Goal: Information Seeking & Learning: Find specific fact

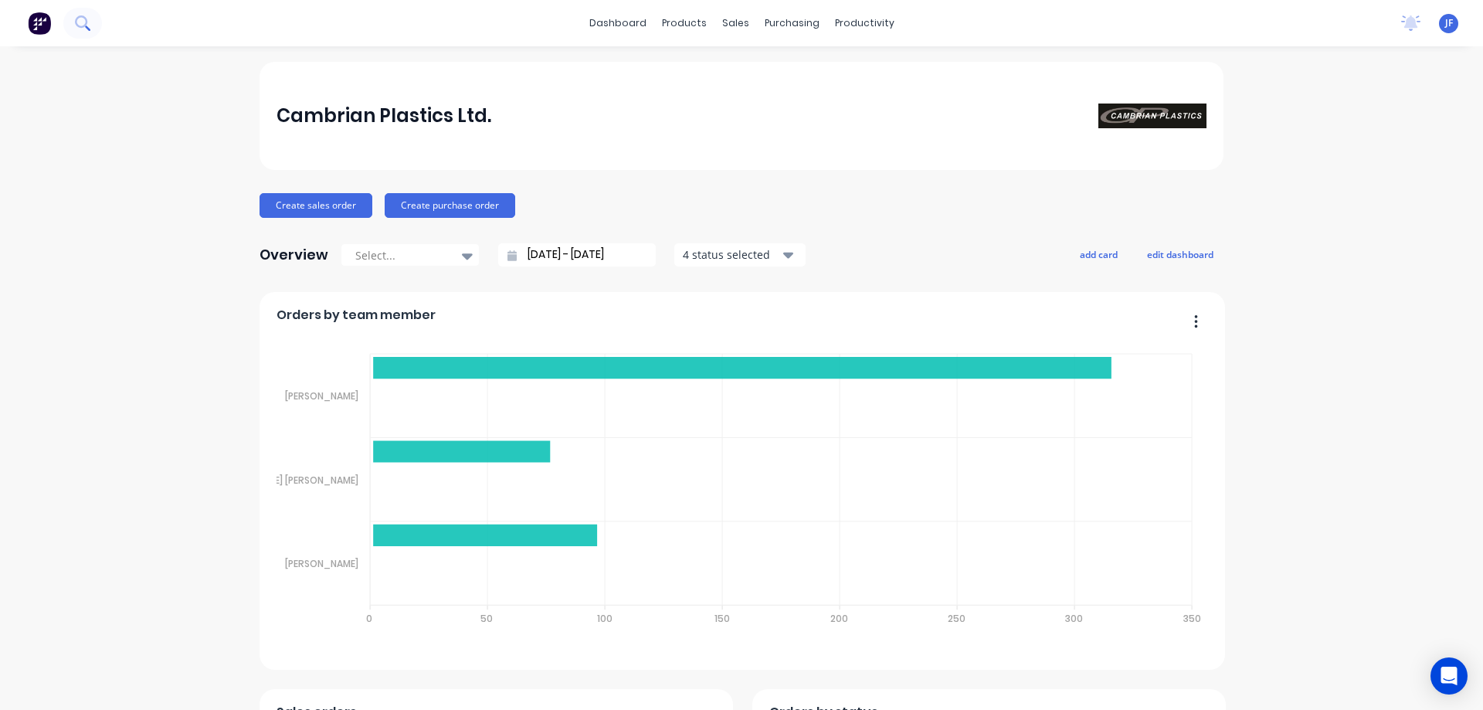
click at [73, 29] on button at bounding box center [82, 23] width 39 height 31
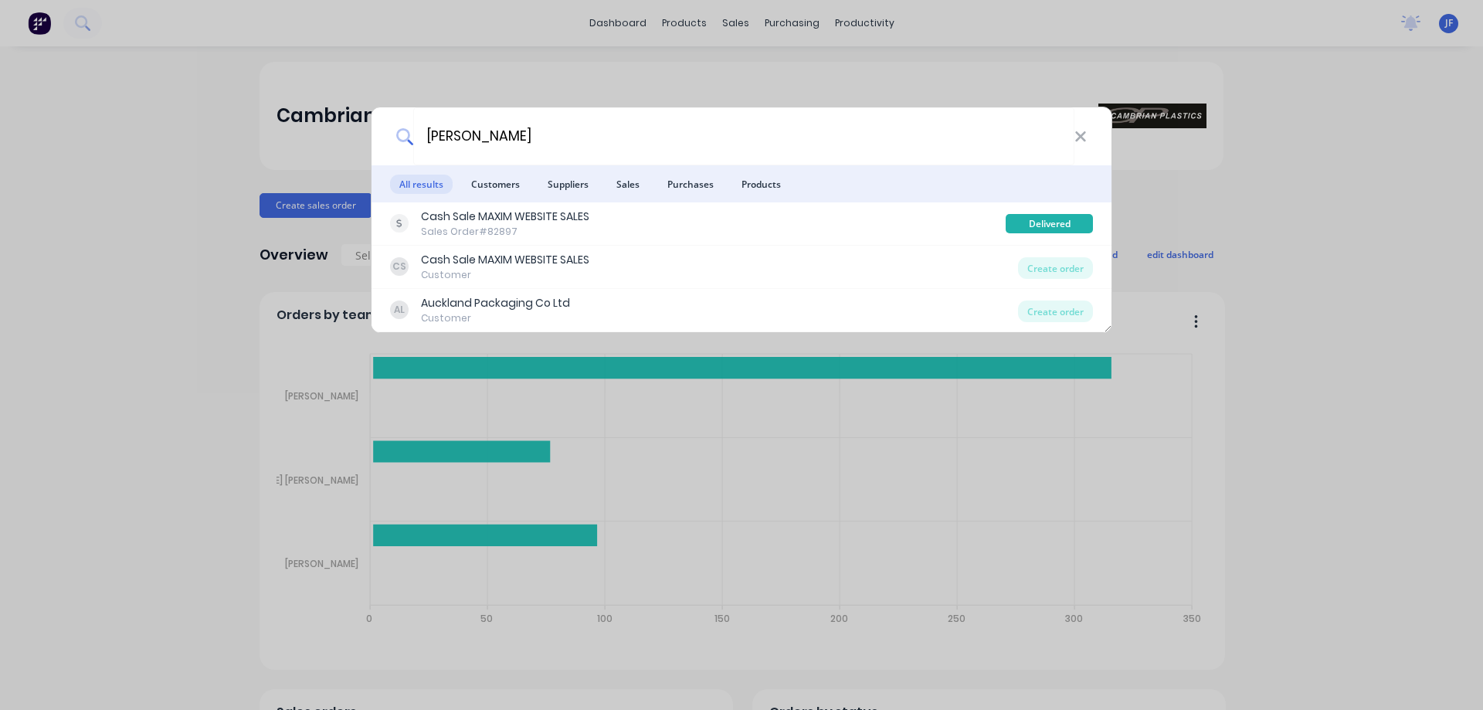
type input "[PERSON_NAME]"
click at [745, 595] on div "[PERSON_NAME] All results Customers Suppliers Sales Purchases Products Cash Sal…" at bounding box center [741, 355] width 1483 height 710
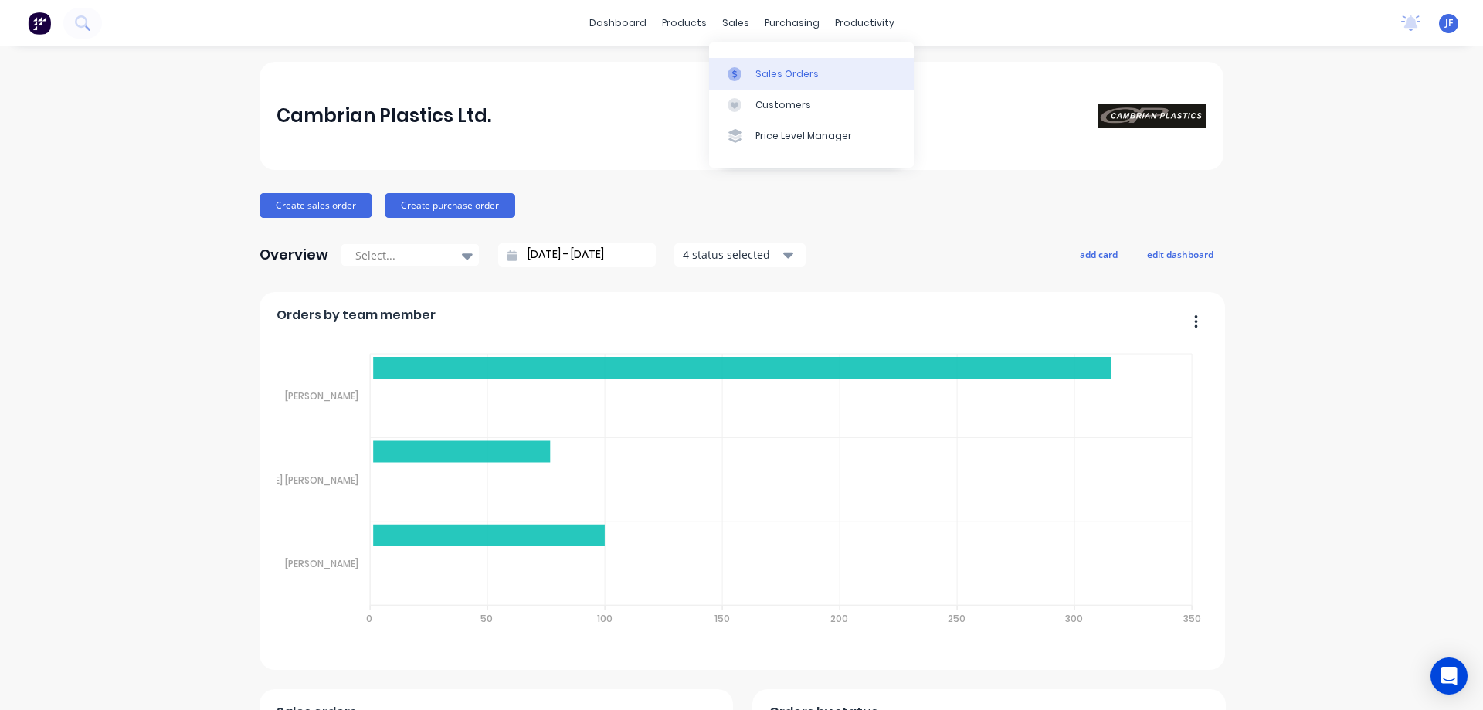
click at [762, 75] on div "Sales Orders" at bounding box center [786, 74] width 63 height 14
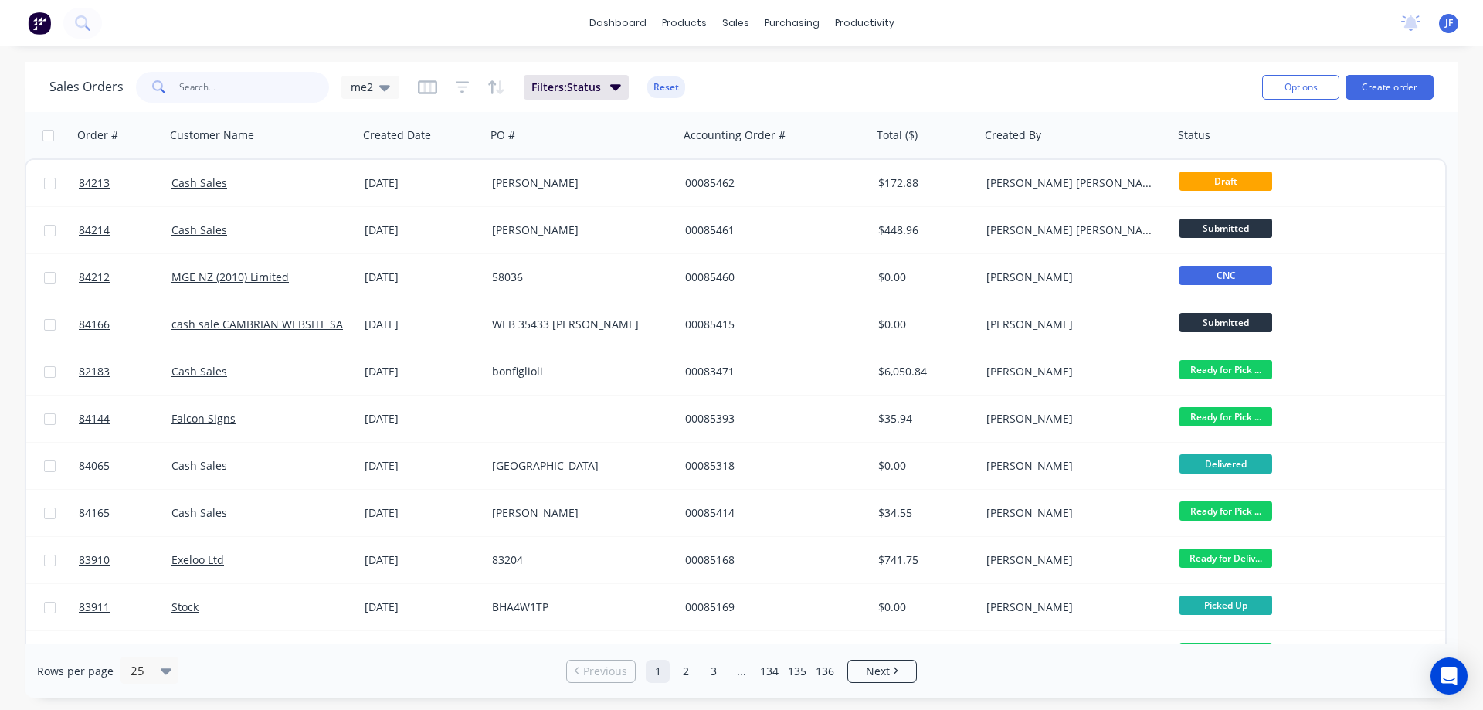
click at [210, 82] on input "text" at bounding box center [254, 87] width 151 height 31
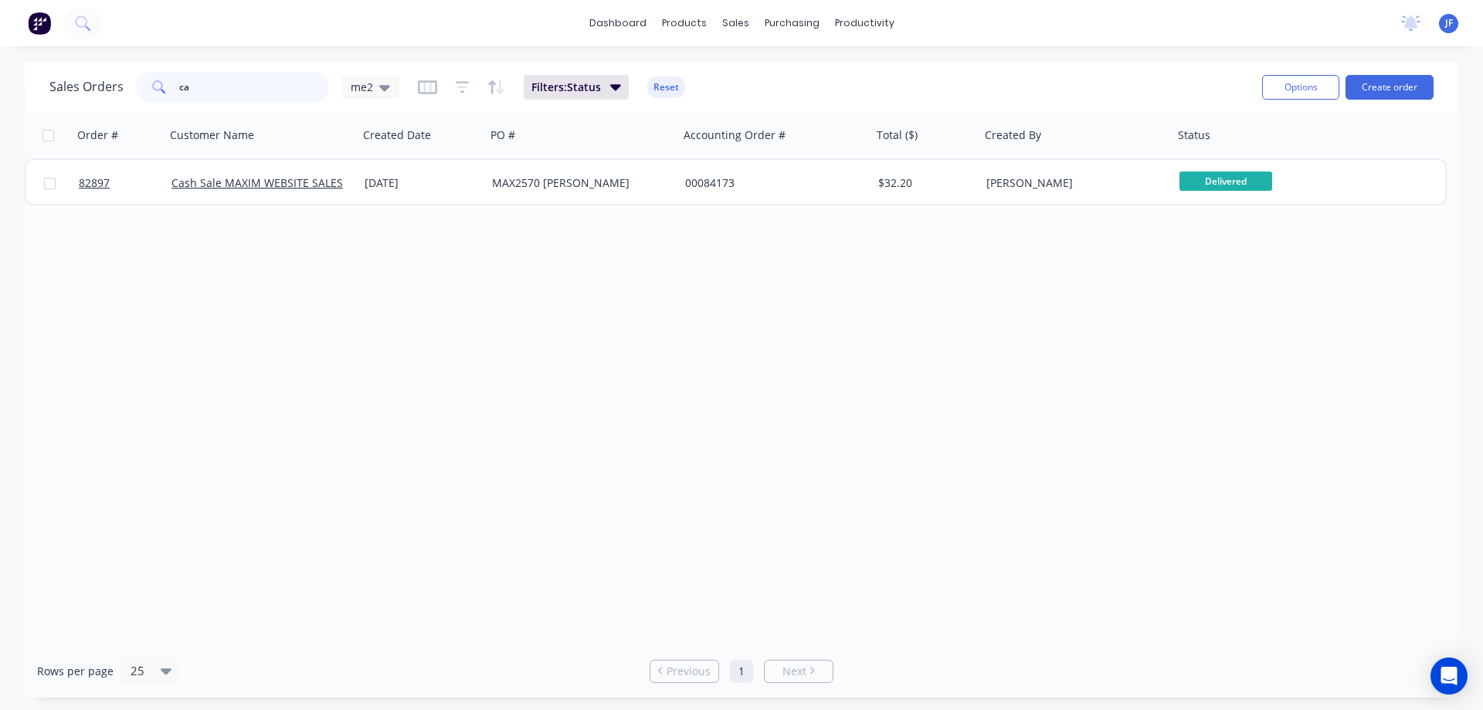
type input "c"
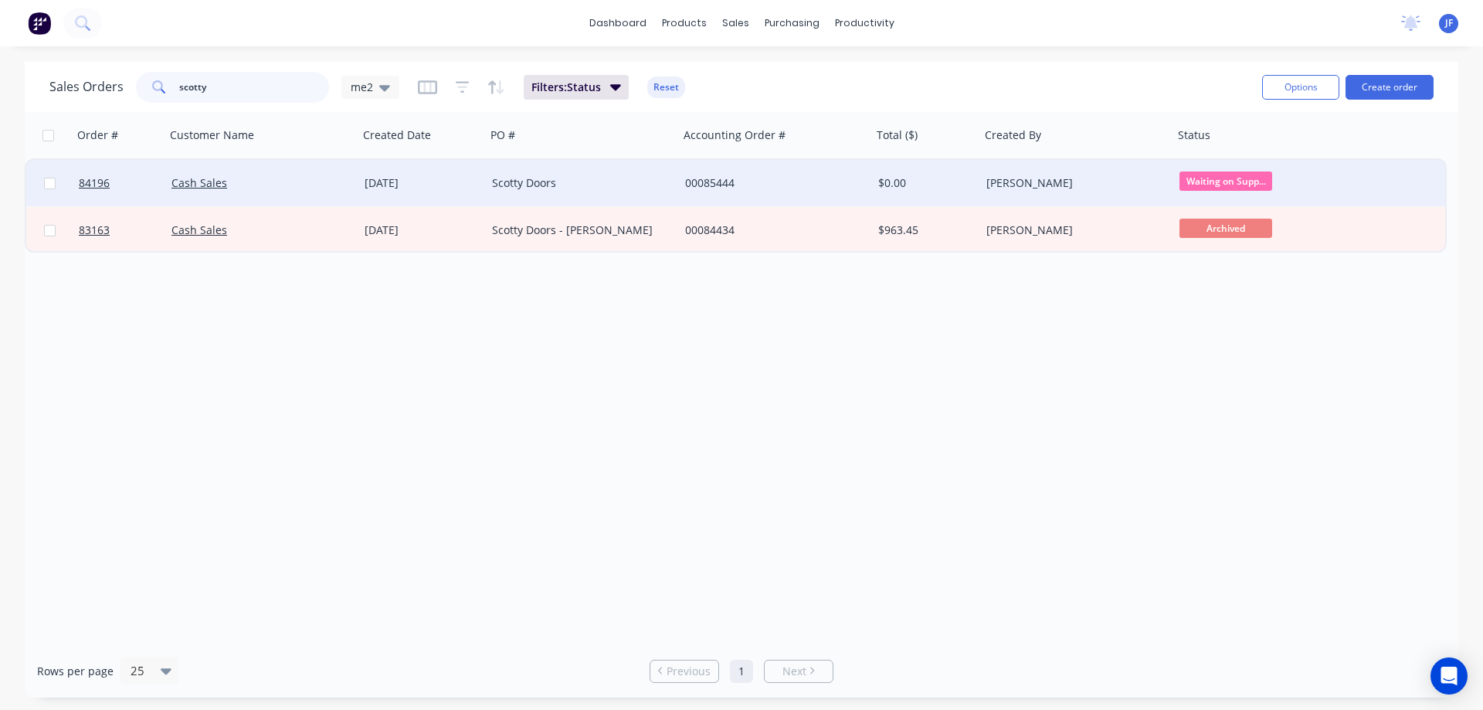
type input "scotty"
click at [468, 175] on div "27 Aug 2025" at bounding box center [422, 182] width 115 height 15
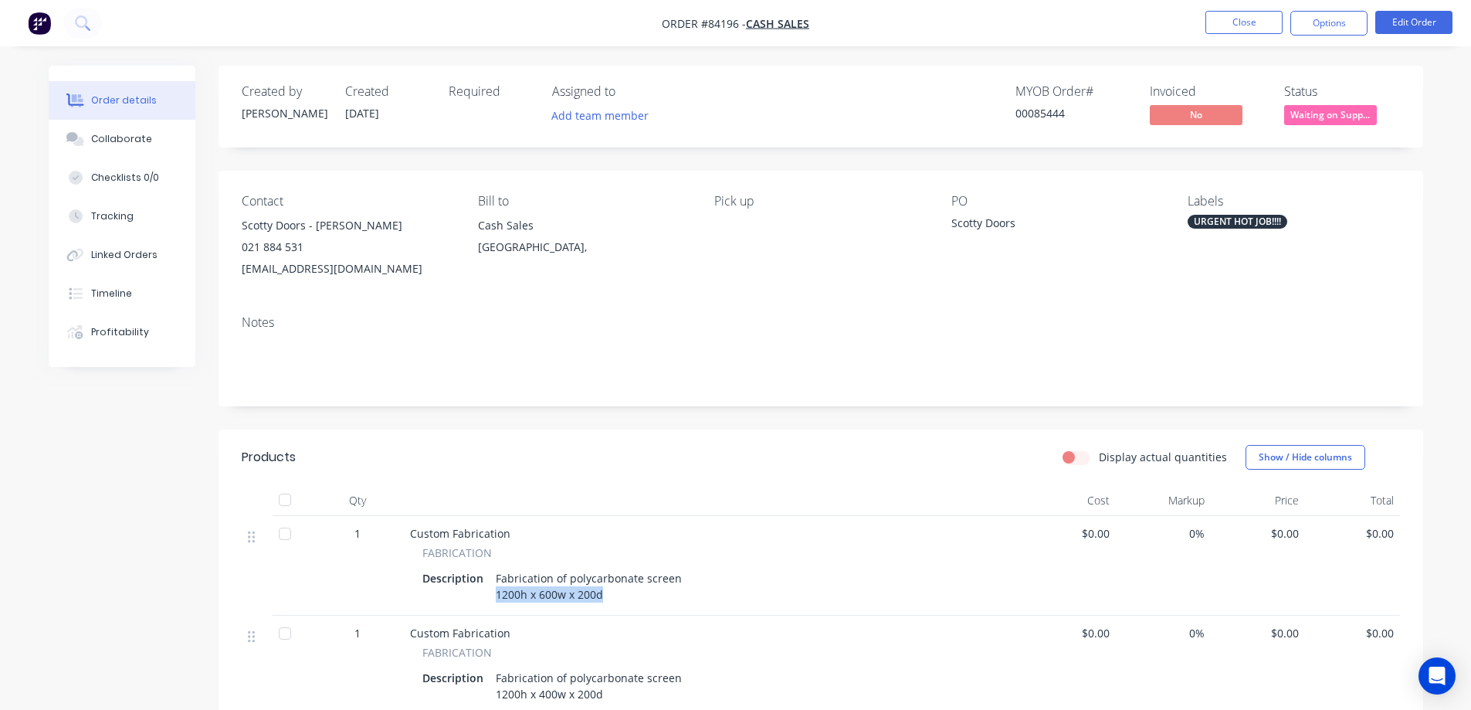
drag, startPoint x: 490, startPoint y: 597, endPoint x: 624, endPoint y: 603, distance: 133.8
click at [624, 603] on div "Fabrication of polycarbonate screen 1200h x 600w x 200d" at bounding box center [589, 586] width 198 height 39
copy div "1200h x 600w x 200d"
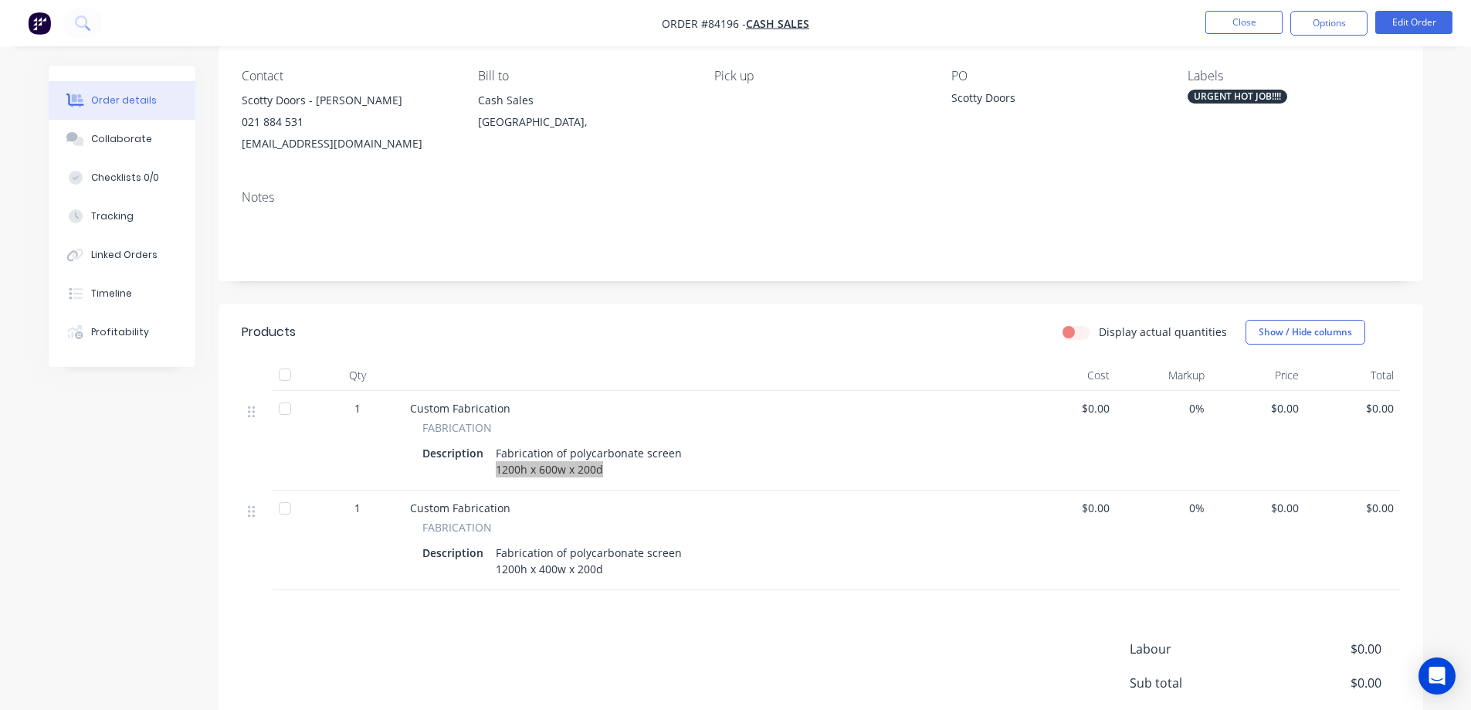
scroll to position [280, 0]
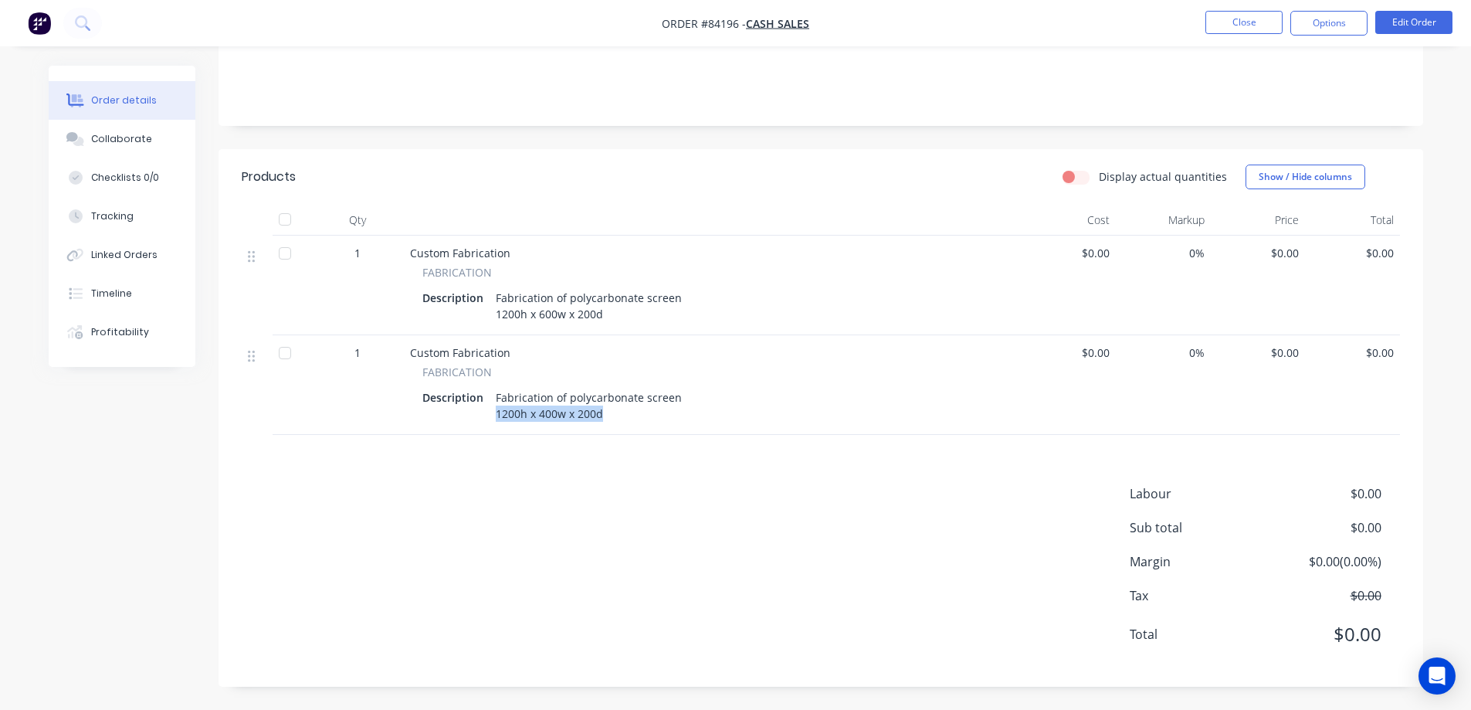
drag, startPoint x: 557, startPoint y: 427, endPoint x: 494, endPoint y: 429, distance: 62.6
click at [494, 429] on div "Custom Fabrication FABRICATION Description Fabrication of polycarbonate screen …" at bounding box center [713, 385] width 618 height 100
copy div "1200h x 400w x 200d"
click at [624, 158] on header "Products Display actual quantities Show / Hide columns" at bounding box center [821, 177] width 1205 height 56
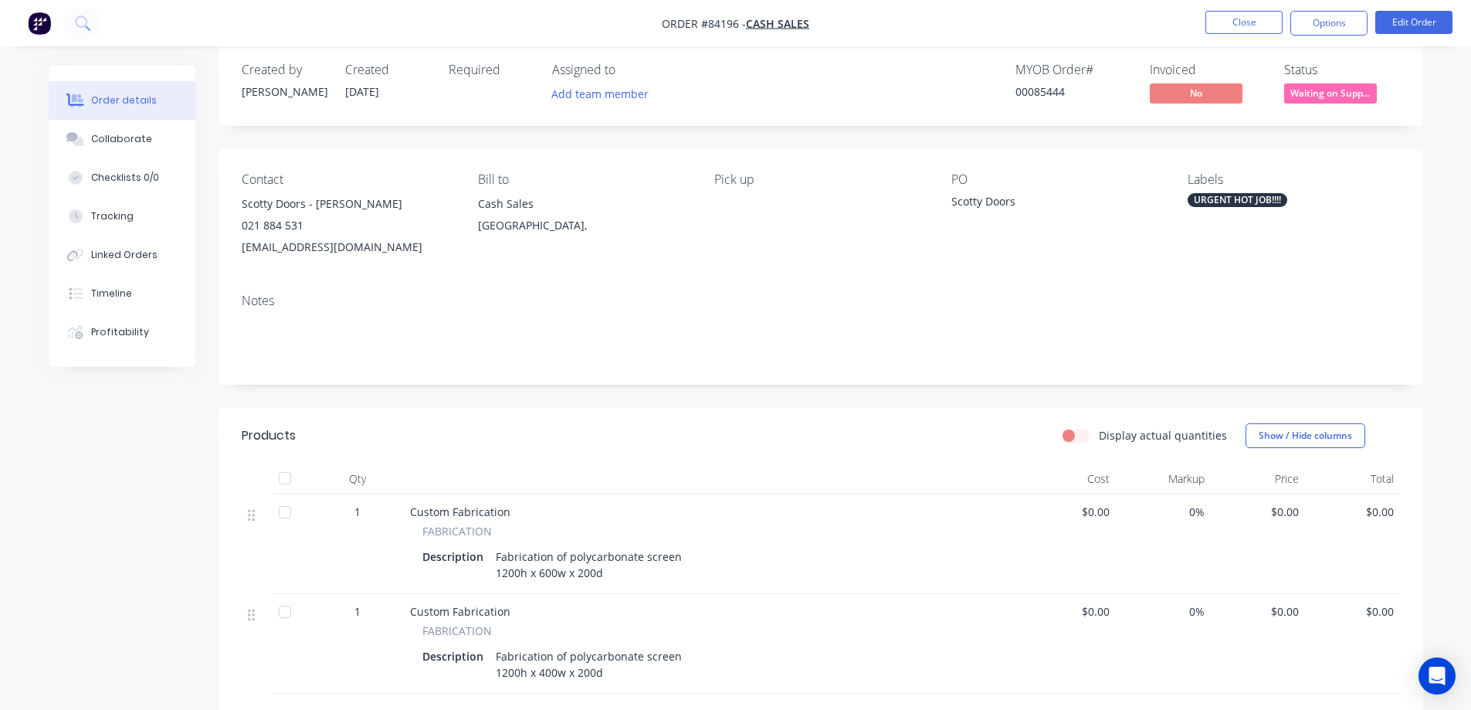
scroll to position [0, 0]
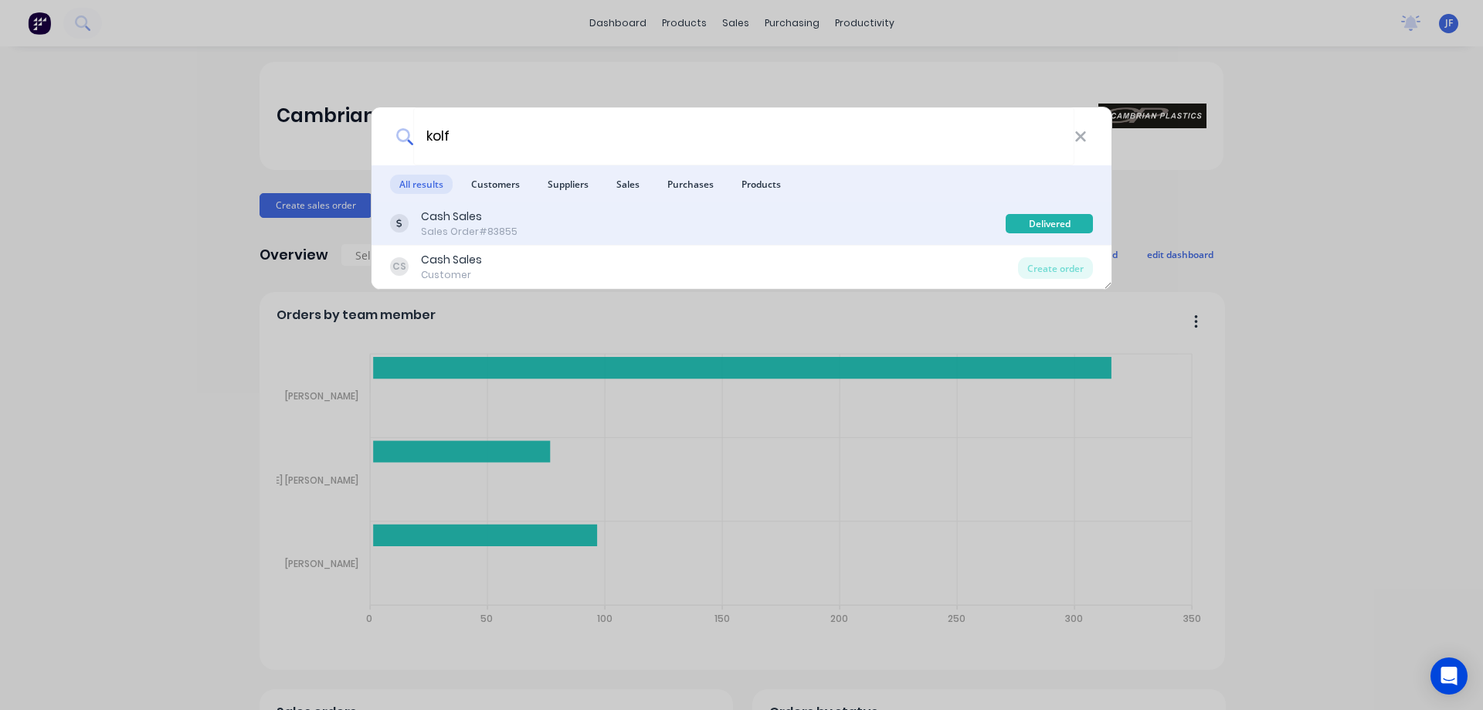
type input "kolf"
click at [780, 235] on div "Cash Sales Sales Order #83855" at bounding box center [698, 224] width 616 height 30
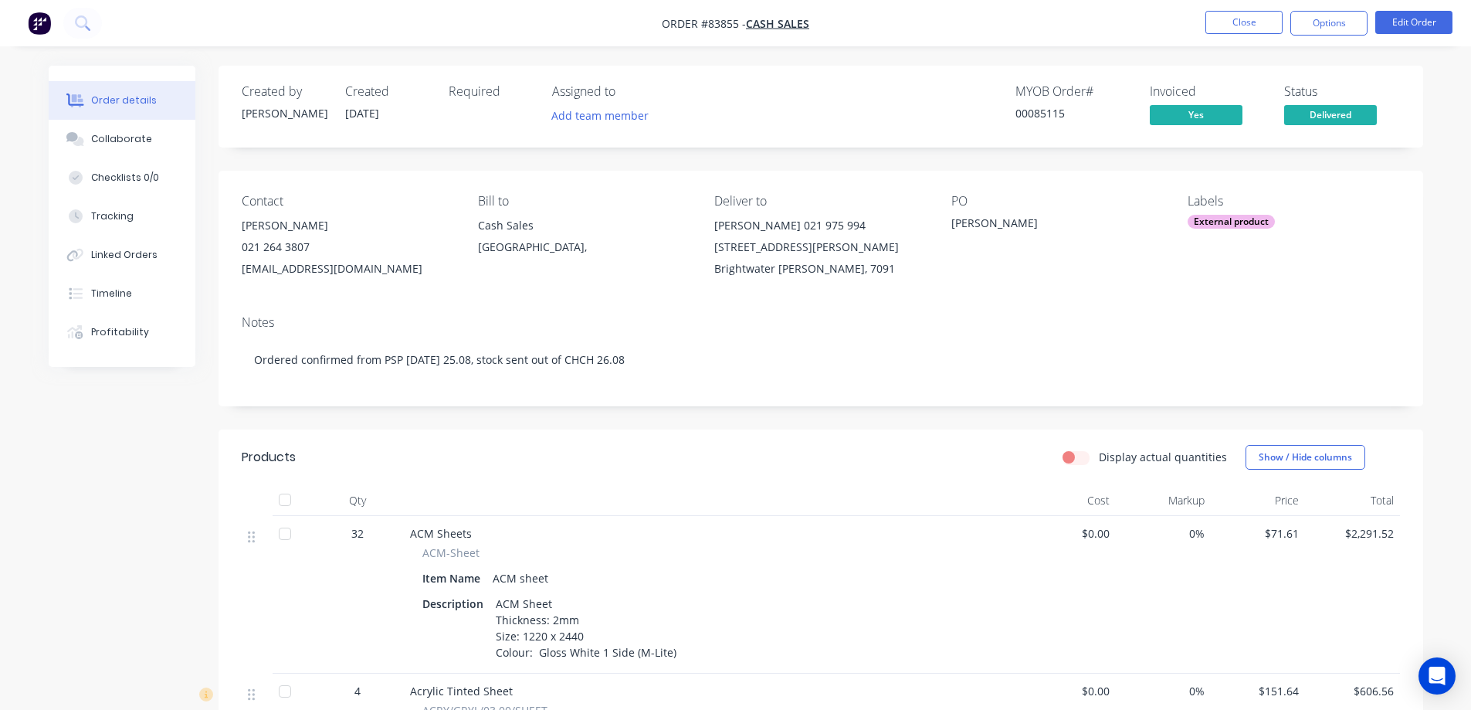
click at [449, 306] on div "Notes Ordered confirmed from PSP Monday 25.08, stock sent out of CHCH 26.08" at bounding box center [821, 354] width 1205 height 103
drag, startPoint x: 348, startPoint y: 90, endPoint x: 392, endPoint y: 112, distance: 48.4
click at [392, 112] on div "Created 12/08/25" at bounding box center [387, 106] width 85 height 45
drag, startPoint x: 392, startPoint y: 113, endPoint x: 354, endPoint y: 92, distance: 43.2
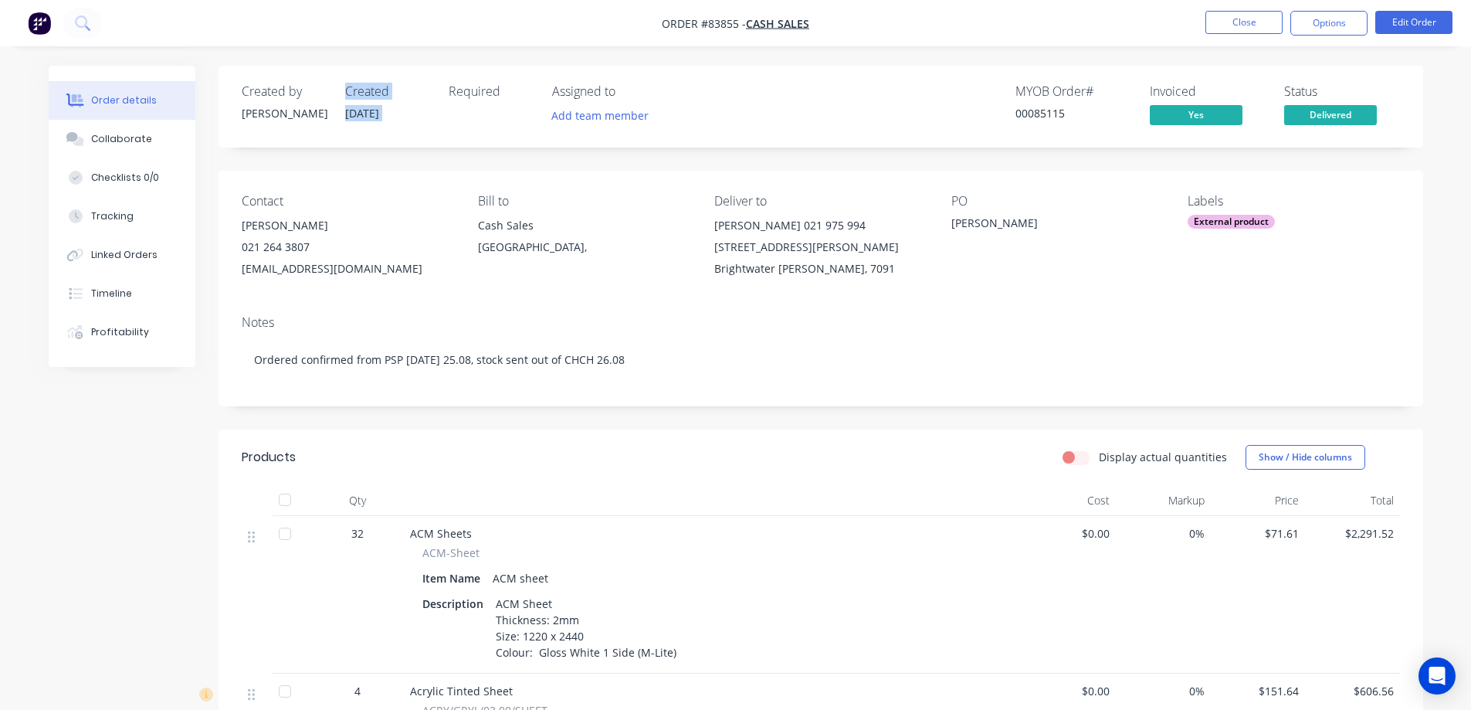
click at [354, 92] on div "Created 12/08/25" at bounding box center [387, 106] width 85 height 45
click at [575, 158] on div "Created by Jess Created 12/08/25 Required Assigned to Add team member MYOB Orde…" at bounding box center [821, 567] width 1205 height 1002
drag, startPoint x: 347, startPoint y: 85, endPoint x: 392, endPoint y: 119, distance: 56.8
click at [392, 119] on div "Created 12/08/25" at bounding box center [387, 106] width 85 height 45
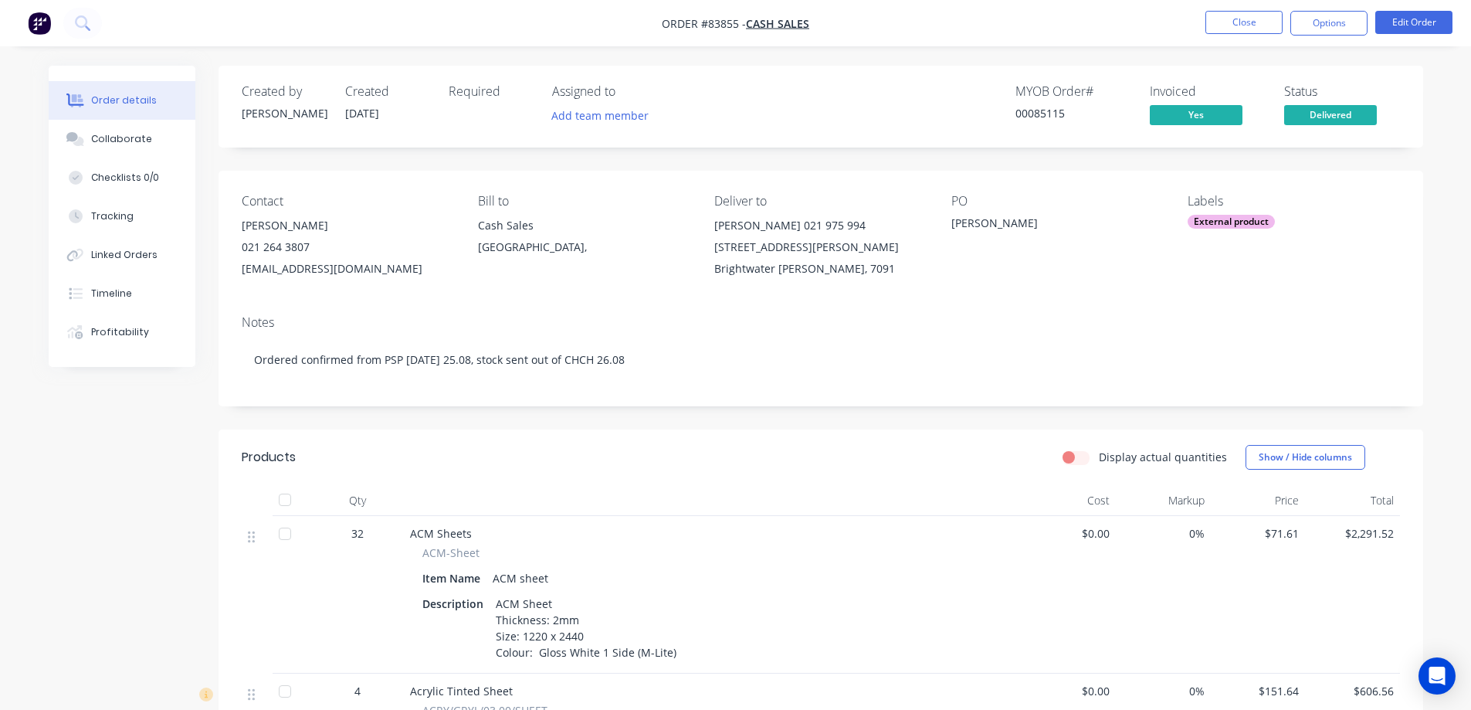
drag, startPoint x: 126, startPoint y: 334, endPoint x: 217, endPoint y: 221, distance: 145.0
click at [216, 221] on div "Order details Collaborate Checklists 0/0 Tracking Linked Orders Timeline Profit…" at bounding box center [134, 216] width 170 height 301
click at [217, 221] on div "Order details Collaborate Checklists 0/0 Tracking Linked Orders Timeline Profit…" at bounding box center [134, 216] width 170 height 301
click at [161, 287] on button "Timeline" at bounding box center [122, 293] width 147 height 39
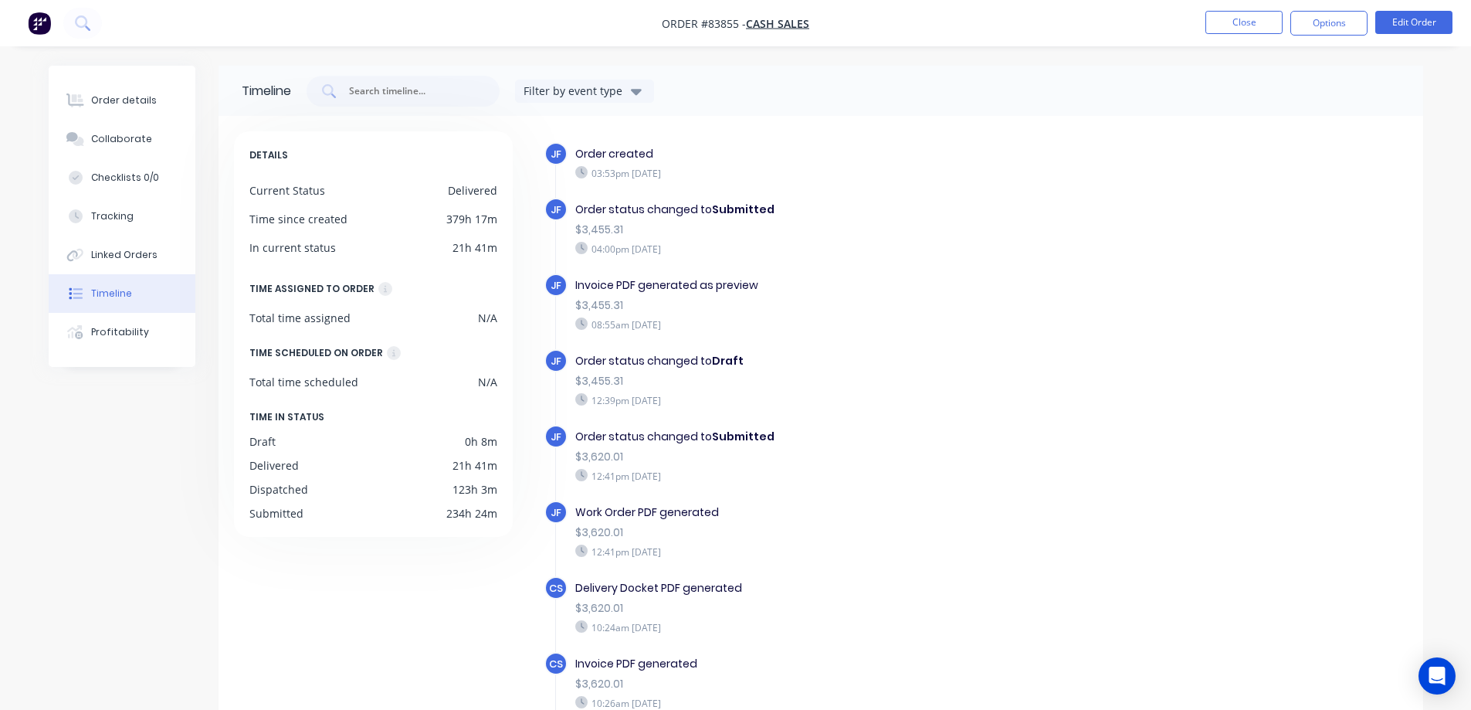
scroll to position [268, 0]
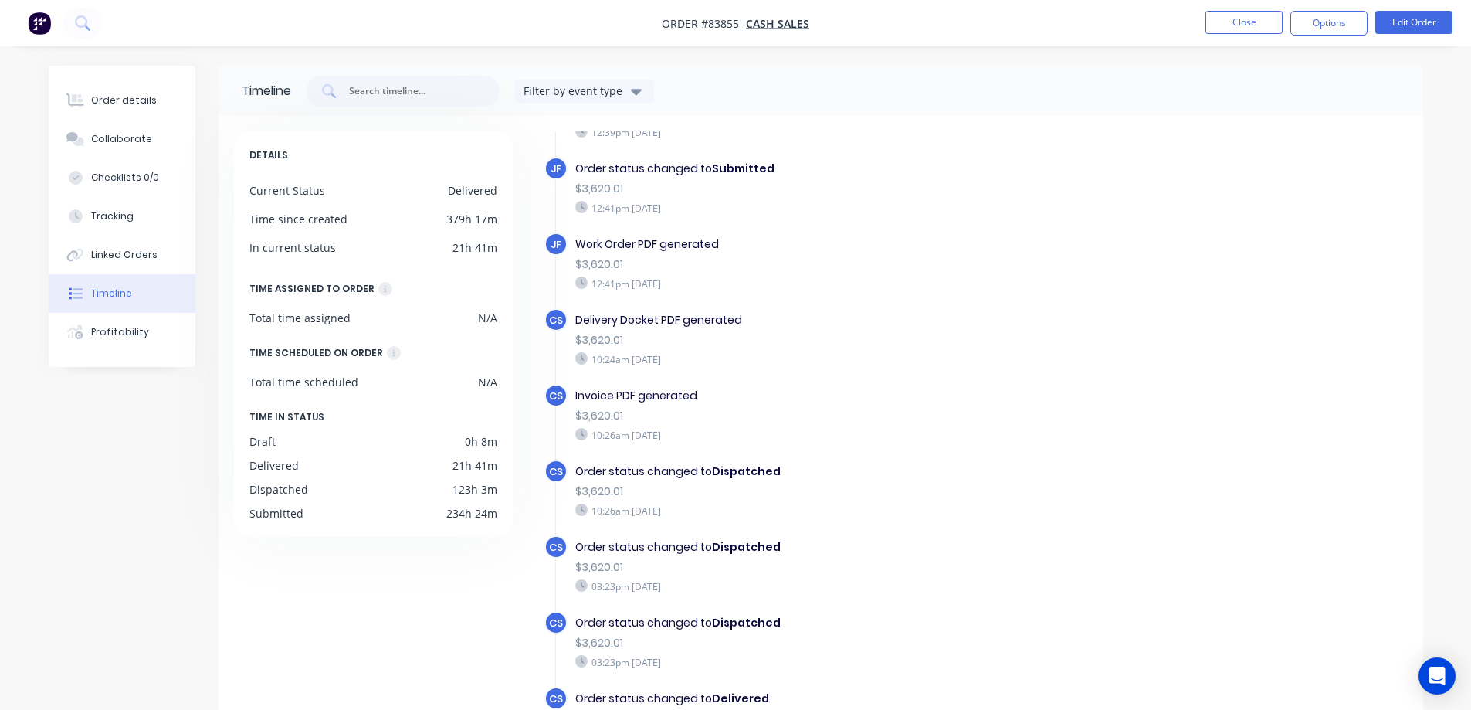
click at [157, 78] on div "Order details Collaborate Checklists 0/0 Tracking Linked Orders Timeline Profit…" at bounding box center [122, 216] width 147 height 301
click at [151, 94] on div "Order details" at bounding box center [124, 100] width 66 height 14
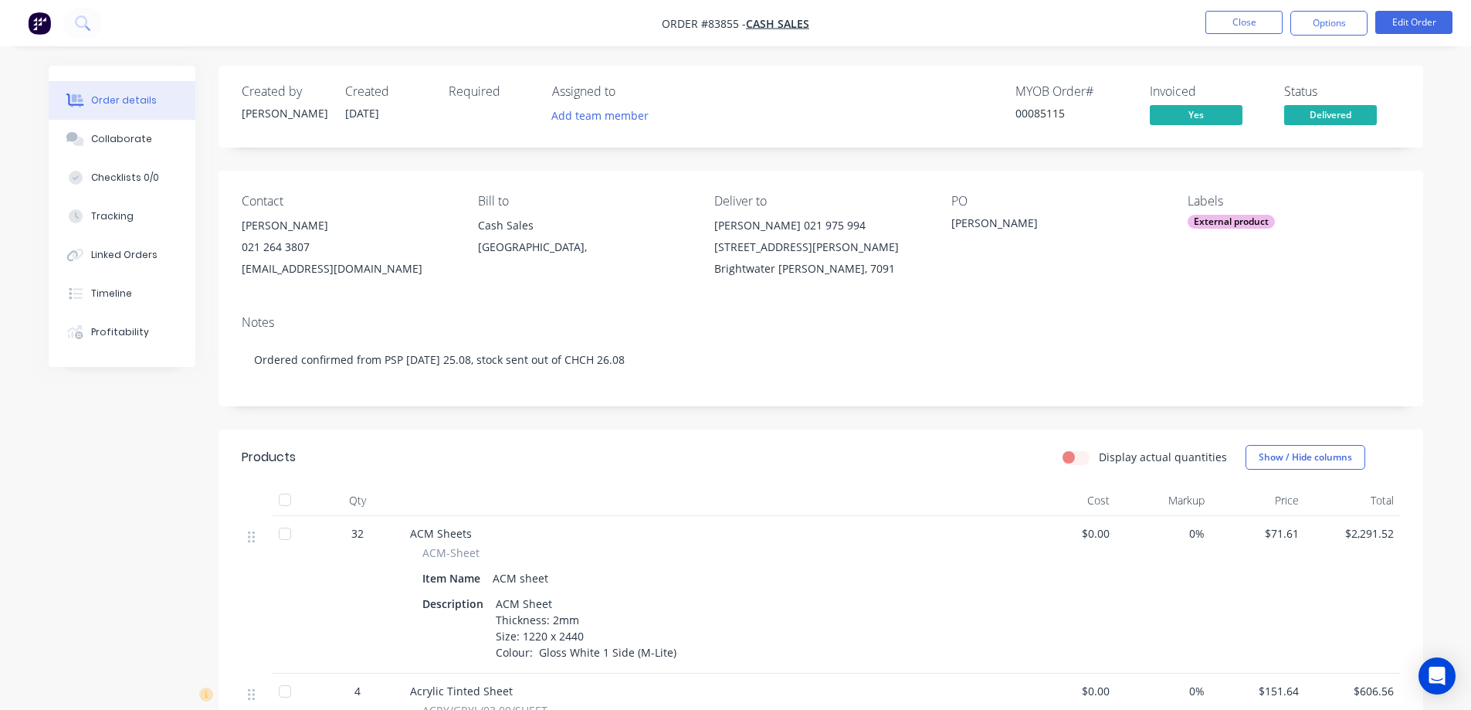
click at [202, 162] on div "Order details Collaborate Checklists 0/0 Tracking Linked Orders Timeline Profit…" at bounding box center [134, 216] width 170 height 301
click at [212, 163] on div "Order details Collaborate Checklists 0/0 Tracking Linked Orders Timeline Profit…" at bounding box center [134, 216] width 170 height 301
click at [127, 301] on button "Timeline" at bounding box center [122, 293] width 147 height 39
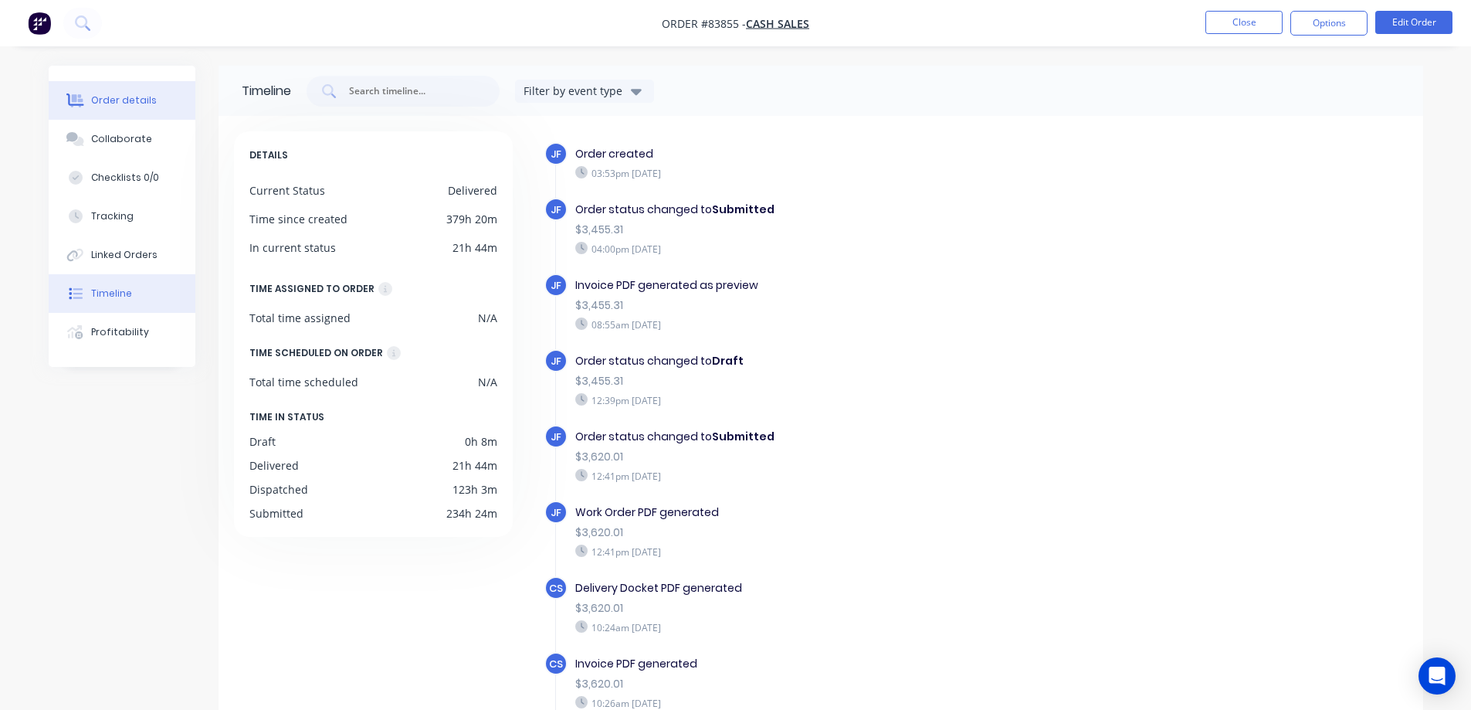
click at [120, 93] on div "Order details" at bounding box center [124, 100] width 66 height 14
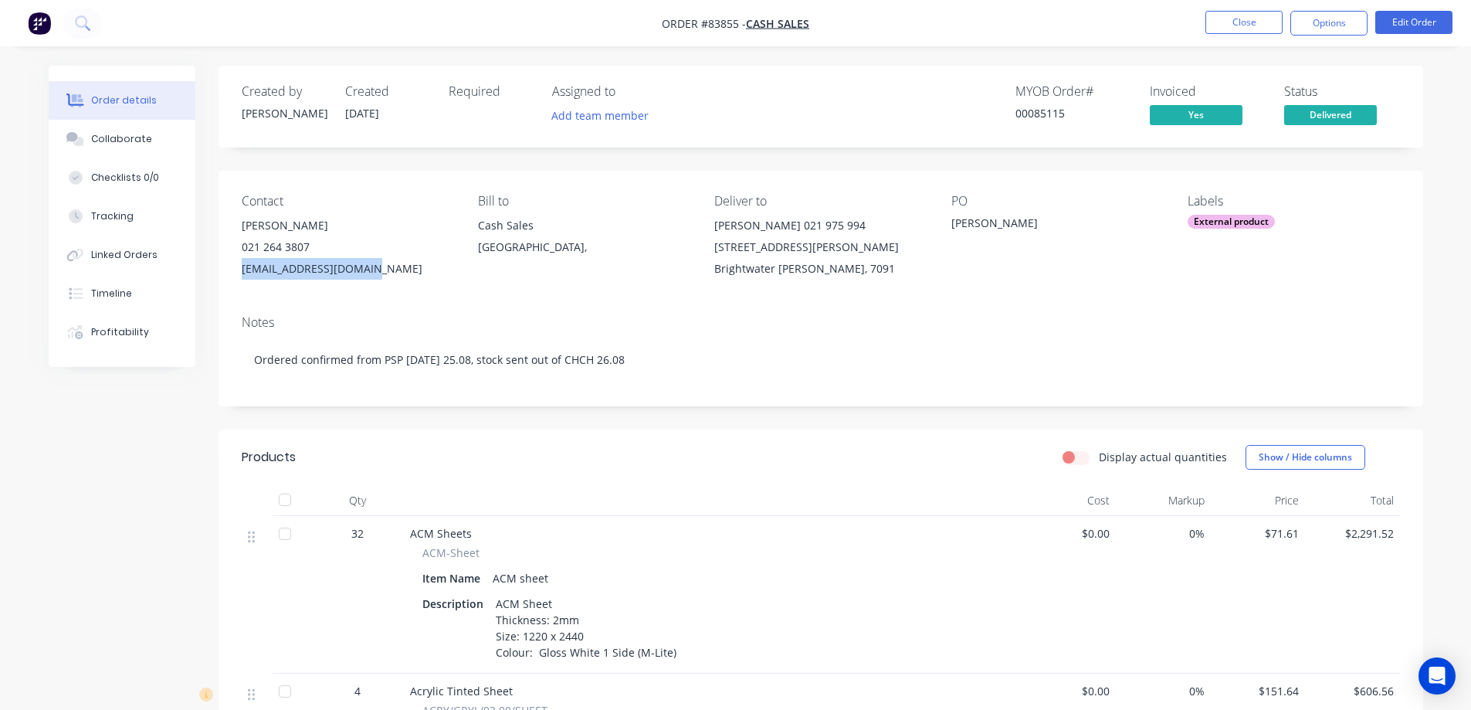
drag, startPoint x: 366, startPoint y: 264, endPoint x: 232, endPoint y: 278, distance: 134.3
click at [232, 278] on div "Contact Richard Kolff 021 264 3807 richardkolff@yahoo.com Bill to Cash Sales Au…" at bounding box center [821, 237] width 1205 height 132
copy div "richardkolff@yahoo.com"
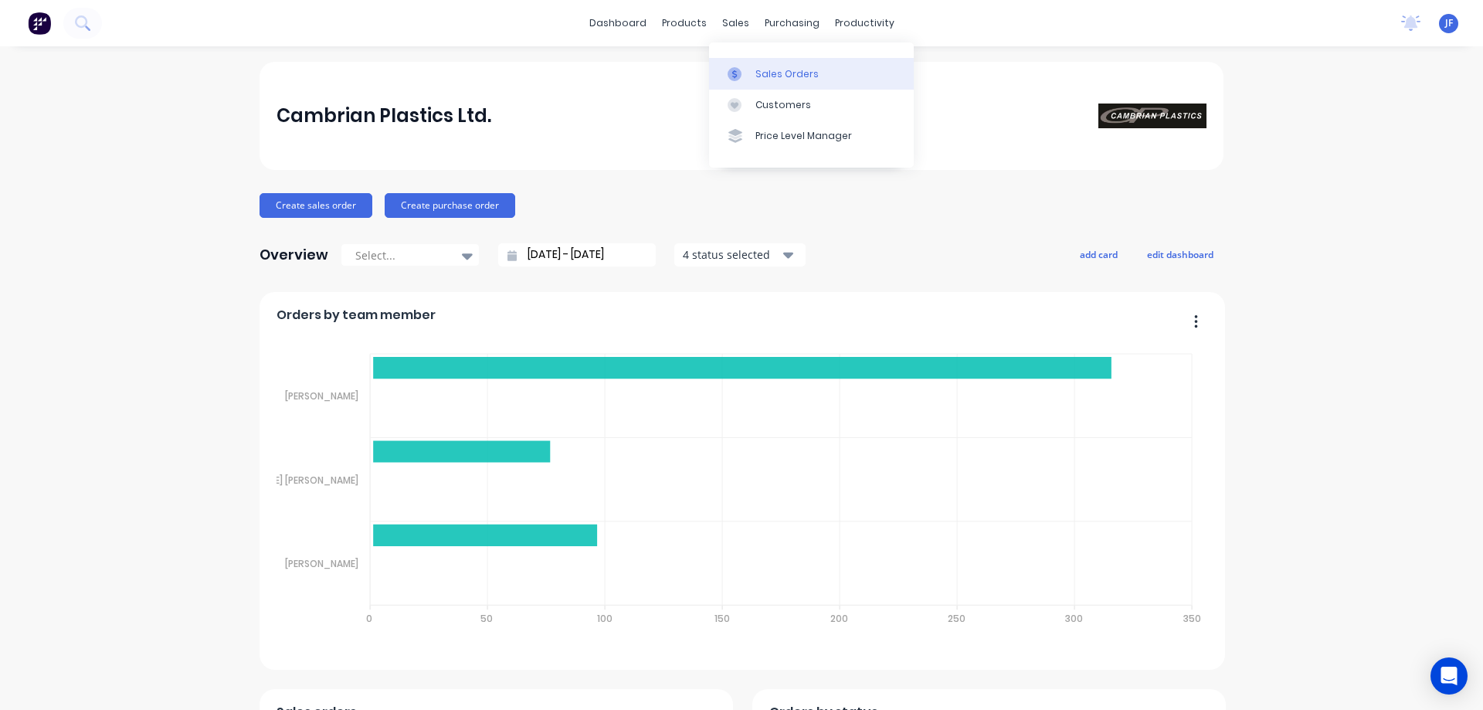
click at [753, 68] on link "Sales Orders" at bounding box center [811, 73] width 205 height 31
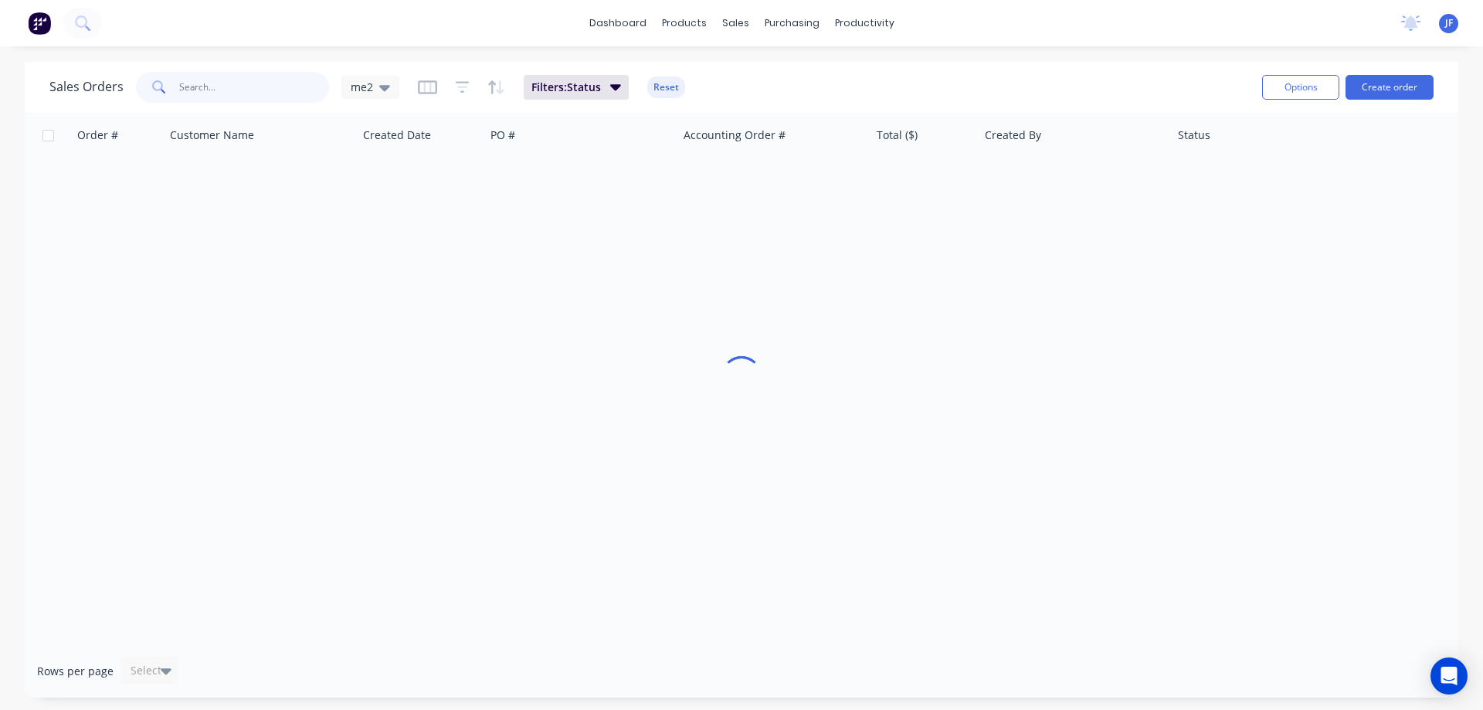
click at [234, 85] on input "text" at bounding box center [254, 87] width 151 height 31
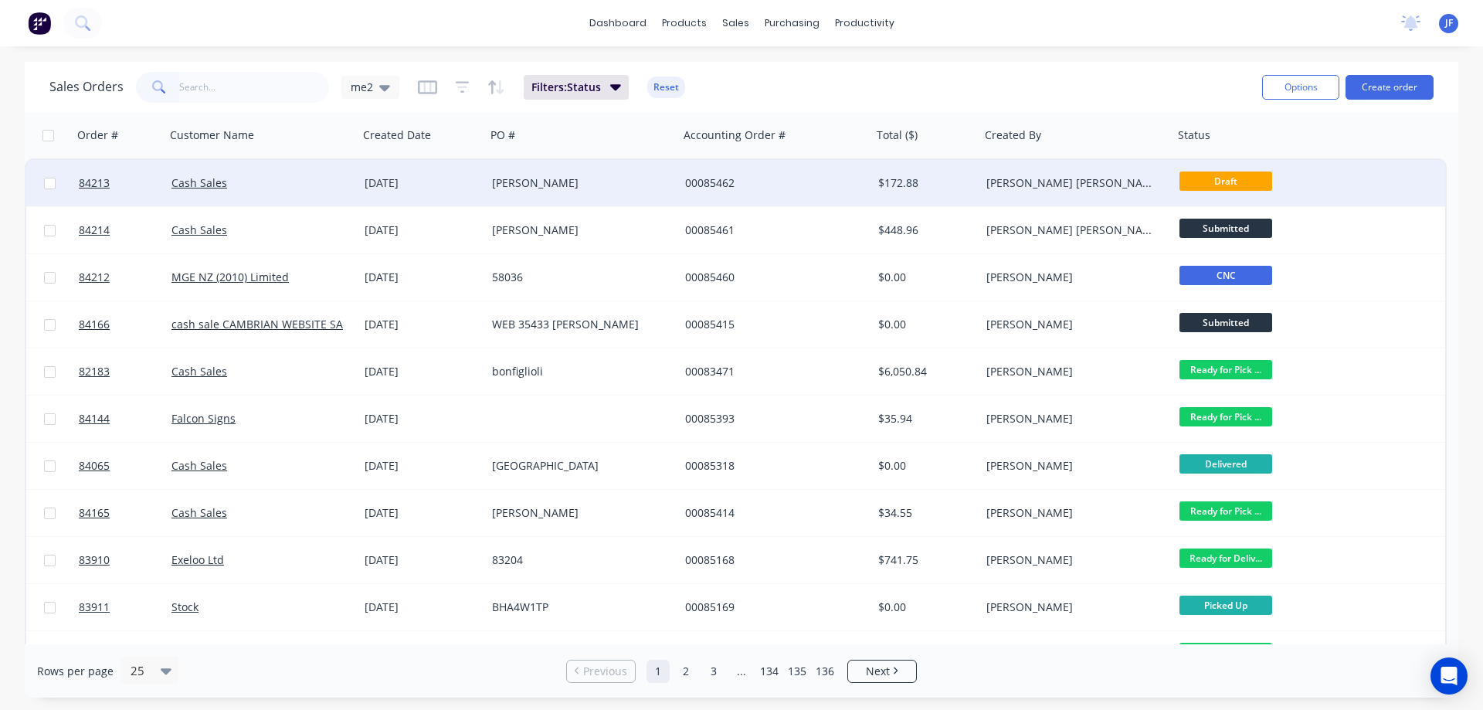
click at [493, 181] on div "Barbara Darragh" at bounding box center [577, 182] width 171 height 15
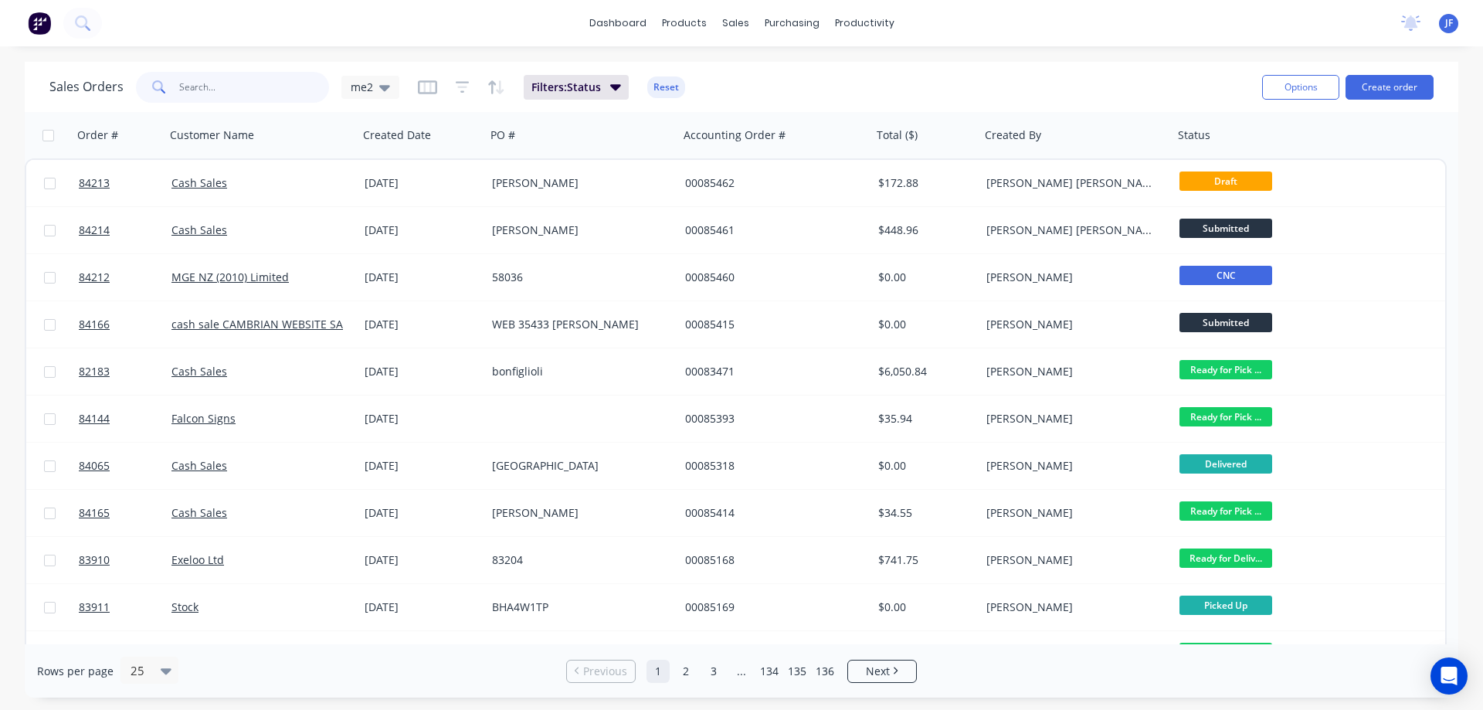
click at [266, 81] on input "text" at bounding box center [254, 87] width 151 height 31
type input "[PERSON_NAME]"
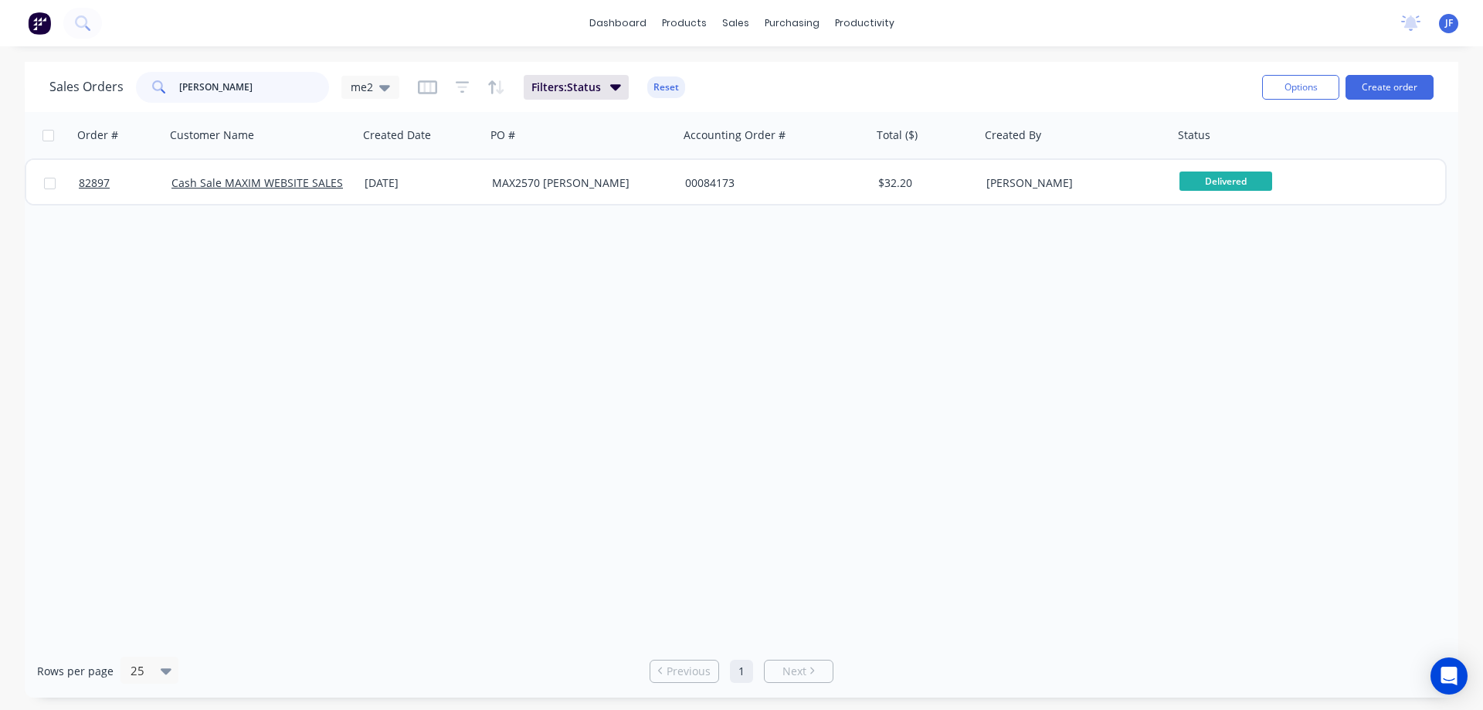
click at [279, 93] on input "[PERSON_NAME]" at bounding box center [254, 87] width 151 height 31
